Goal: Find specific page/section: Find specific page/section

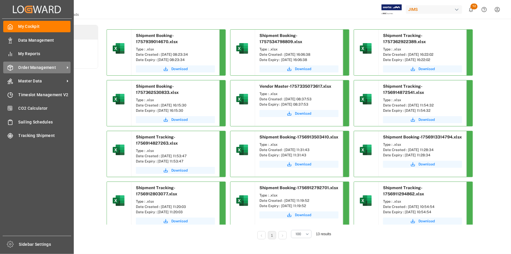
click at [32, 68] on span "Order Management" at bounding box center [41, 67] width 46 height 6
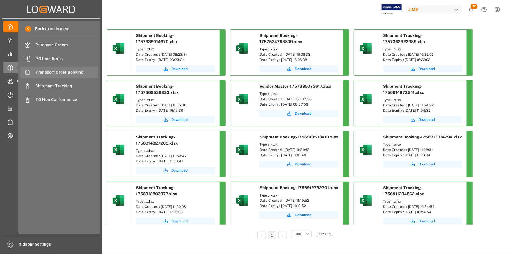
click at [64, 70] on span "Transport Order Booking" at bounding box center [67, 72] width 63 height 6
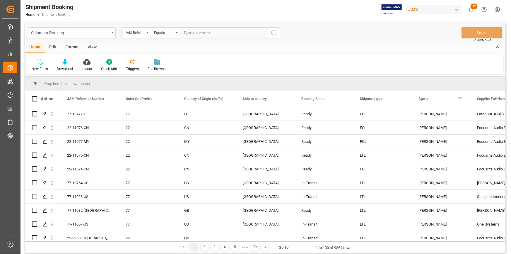
click at [460, 99] on span at bounding box center [460, 98] width 5 height 5
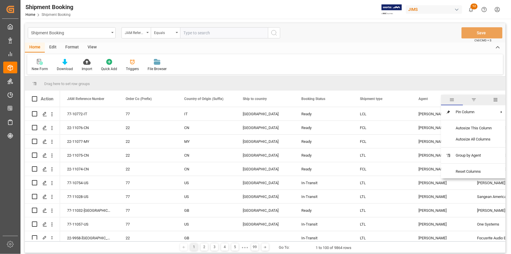
click at [476, 100] on span "filter" at bounding box center [474, 99] width 5 height 5
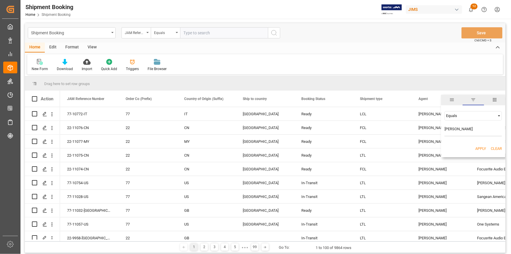
type input "[PERSON_NAME]"
click at [488, 117] on div "Equals" at bounding box center [470, 115] width 49 height 4
click at [466, 146] on div "Contains" at bounding box center [473, 143] width 57 height 9
click at [484, 148] on button "Apply" at bounding box center [481, 149] width 11 height 6
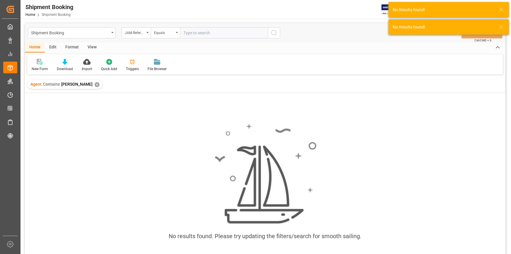
click at [95, 86] on div "✕" at bounding box center [97, 84] width 5 height 5
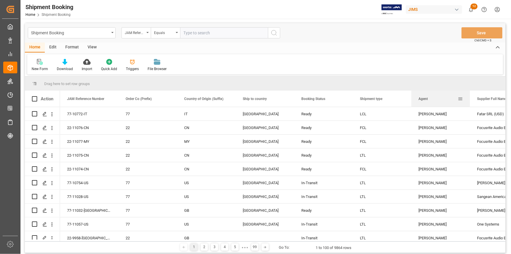
drag, startPoint x: 430, startPoint y: 104, endPoint x: 429, endPoint y: 92, distance: 12.3
click at [429, 92] on div "Agent" at bounding box center [438, 99] width 39 height 16
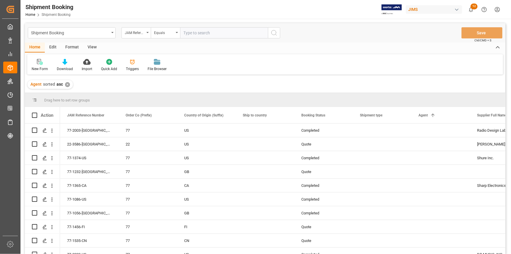
click at [68, 83] on div "✕" at bounding box center [67, 84] width 5 height 5
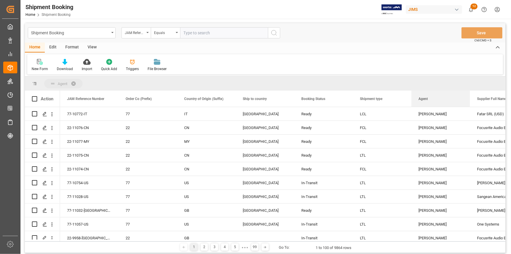
drag, startPoint x: 429, startPoint y: 100, endPoint x: 429, endPoint y: 88, distance: 11.7
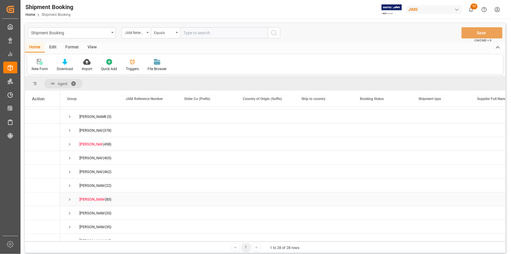
scroll to position [148, 0]
click at [68, 119] on span "Press SPACE to select this row." at bounding box center [69, 117] width 5 height 5
